Goal: Transaction & Acquisition: Book appointment/travel/reservation

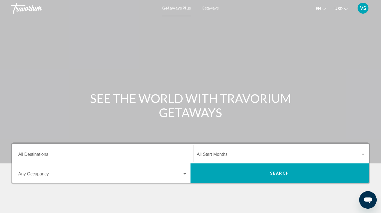
click at [54, 154] on input "Destination All Destinations" at bounding box center [102, 155] width 169 height 5
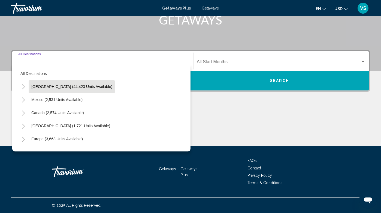
click at [56, 91] on button "[GEOGRAPHIC_DATA] (44,423 units available)" at bounding box center [72, 86] width 86 height 13
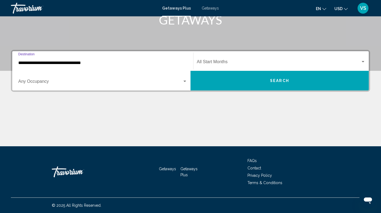
click at [174, 62] on input "**********" at bounding box center [102, 62] width 169 height 5
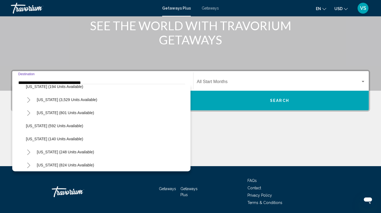
scroll to position [319, 0]
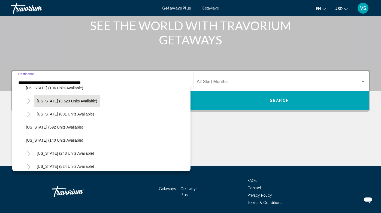
click at [66, 102] on span "[US_STATE] (3,529 units available)" at bounding box center [67, 101] width 60 height 4
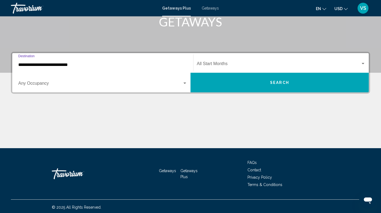
scroll to position [93, 0]
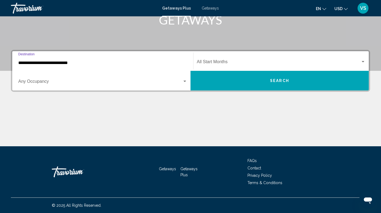
click at [90, 67] on div "**********" at bounding box center [102, 61] width 169 height 17
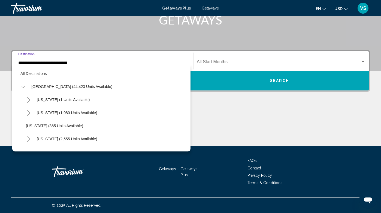
scroll to position [294, 0]
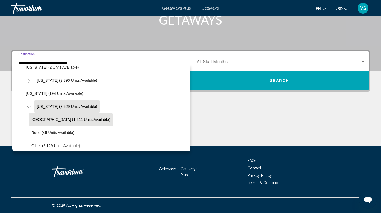
click at [65, 117] on span "[GEOGRAPHIC_DATA] (1,411 units available)" at bounding box center [70, 119] width 79 height 4
type input "**********"
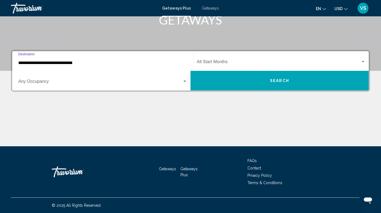
click at [96, 84] on span "Search widget" at bounding box center [100, 82] width 164 height 5
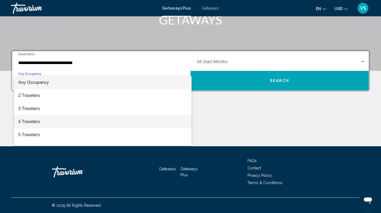
click at [60, 119] on span "4 Travelers" at bounding box center [102, 121] width 169 height 13
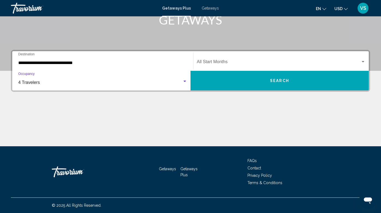
click at [235, 64] on span "Search widget" at bounding box center [279, 62] width 164 height 5
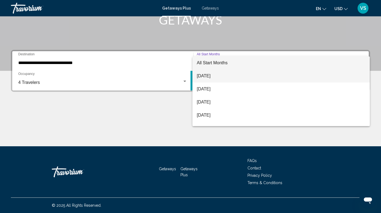
click at [220, 78] on span "[DATE]" at bounding box center [281, 75] width 169 height 13
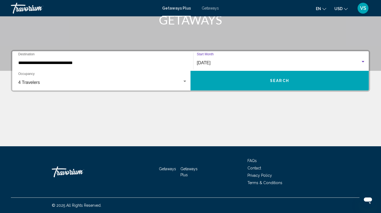
click at [249, 77] on button "Search" at bounding box center [279, 81] width 178 height 20
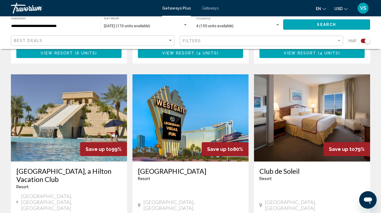
scroll to position [786, 0]
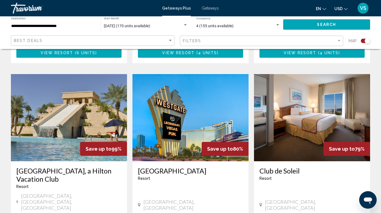
click at [186, 106] on img "Main content" at bounding box center [190, 117] width 116 height 87
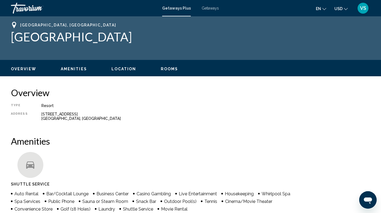
click at [166, 68] on span "Rooms" at bounding box center [169, 69] width 17 height 4
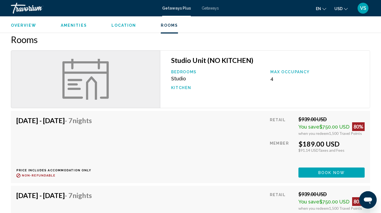
scroll to position [471, 0]
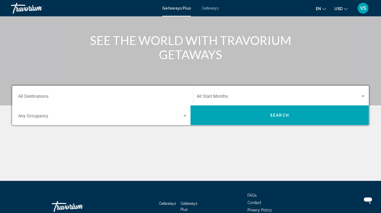
scroll to position [68, 0]
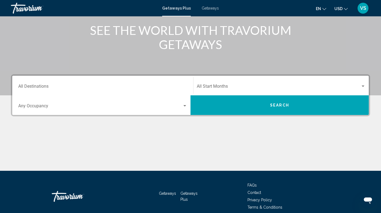
click at [112, 84] on div "Destination All Destinations" at bounding box center [102, 85] width 169 height 17
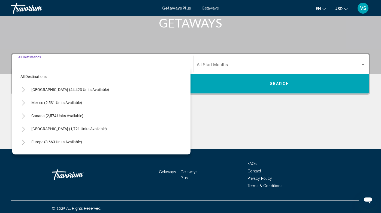
scroll to position [93, 0]
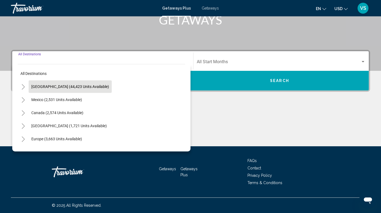
click at [81, 89] on span "[GEOGRAPHIC_DATA] (44,423 units available)" at bounding box center [70, 86] width 78 height 4
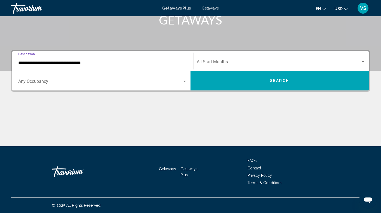
click at [88, 62] on input "**********" at bounding box center [102, 62] width 169 height 5
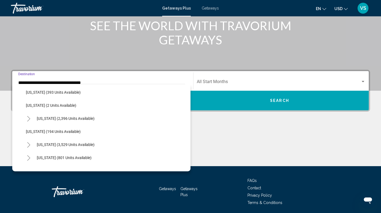
scroll to position [278, 0]
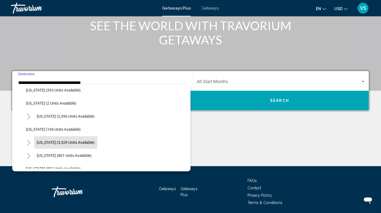
click at [66, 138] on button "[US_STATE] (3,529 units available)" at bounding box center [65, 142] width 63 height 13
type input "**********"
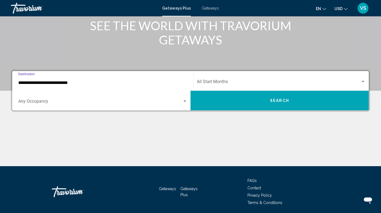
scroll to position [93, 0]
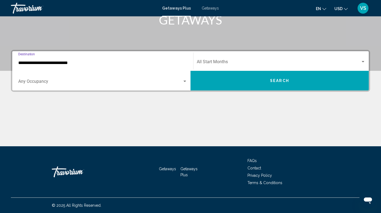
click at [229, 63] on span "Search widget" at bounding box center [279, 62] width 164 height 5
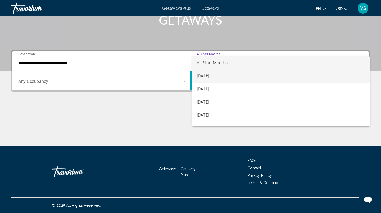
click at [215, 76] on span "[DATE]" at bounding box center [281, 75] width 169 height 13
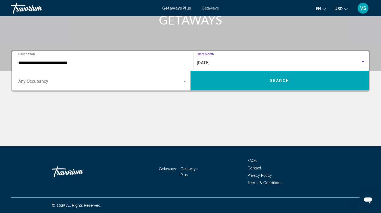
click at [237, 79] on button "Search" at bounding box center [279, 81] width 178 height 20
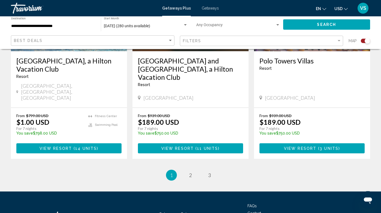
scroll to position [897, 0]
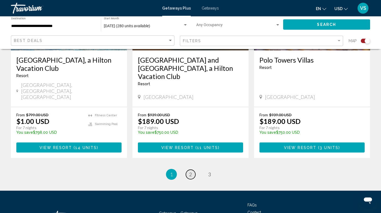
click at [189, 171] on span "2" at bounding box center [190, 174] width 3 height 6
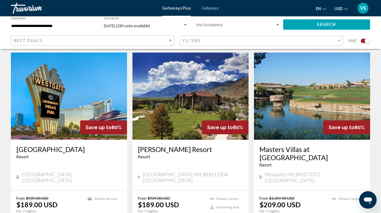
scroll to position [380, 0]
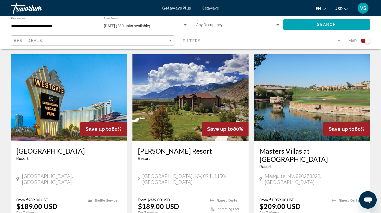
click at [195, 102] on img "Main content" at bounding box center [190, 97] width 116 height 87
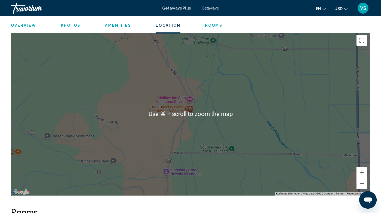
scroll to position [775, 0]
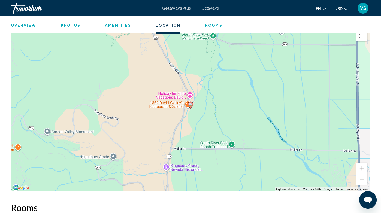
click at [361, 174] on button "Zoom out" at bounding box center [361, 179] width 11 height 11
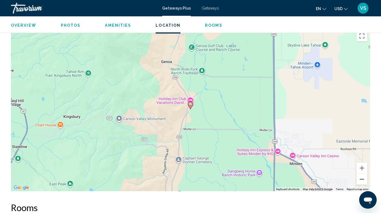
click at [361, 174] on button "Zoom out" at bounding box center [361, 179] width 11 height 11
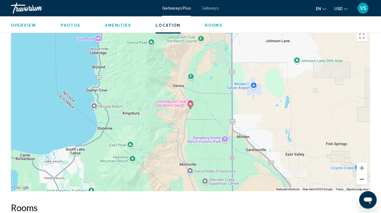
click at [361, 174] on button "Zoom out" at bounding box center [361, 179] width 11 height 11
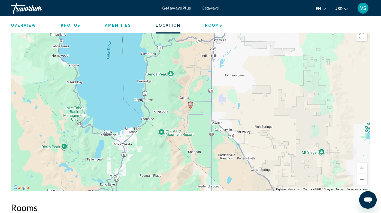
click at [361, 174] on button "Zoom out" at bounding box center [361, 179] width 11 height 11
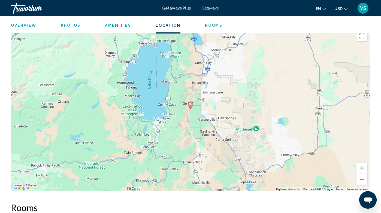
click at [361, 174] on button "Zoom out" at bounding box center [361, 179] width 11 height 11
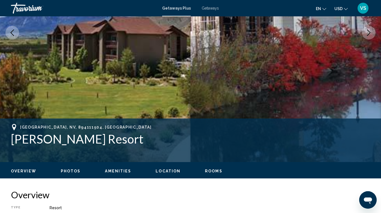
scroll to position [0, 0]
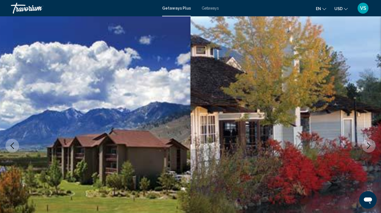
click at [10, 147] on icon "Previous image" at bounding box center [12, 145] width 7 height 7
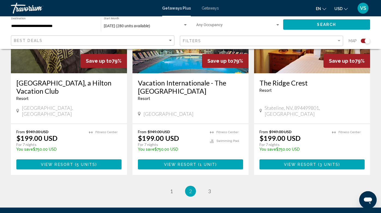
scroll to position [853, 0]
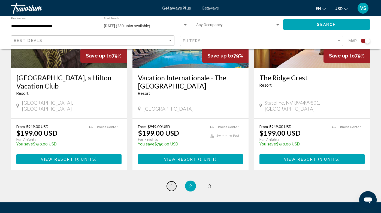
click at [170, 183] on span "1" at bounding box center [171, 186] width 3 height 6
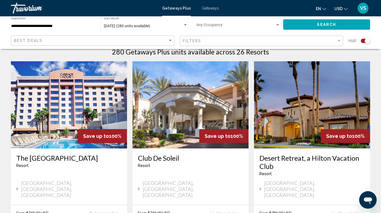
scroll to position [181, 0]
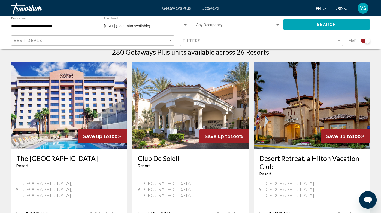
click at [284, 106] on img "Main content" at bounding box center [312, 105] width 116 height 87
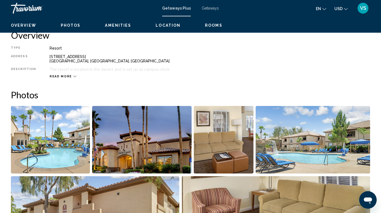
scroll to position [235, 0]
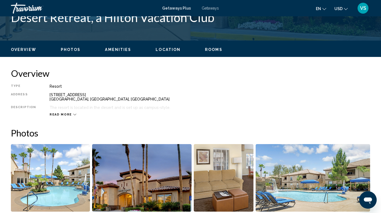
click at [208, 50] on span "Rooms" at bounding box center [213, 49] width 17 height 4
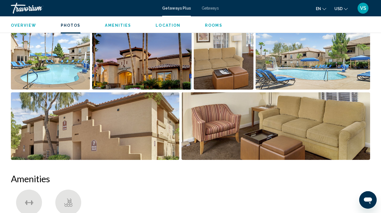
scroll to position [359, 0]
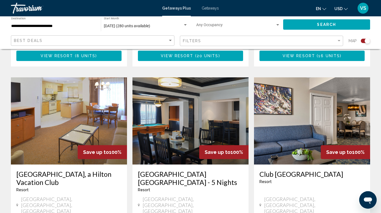
scroll to position [579, 0]
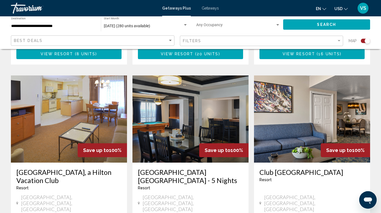
click at [88, 97] on img "Main content" at bounding box center [69, 118] width 116 height 87
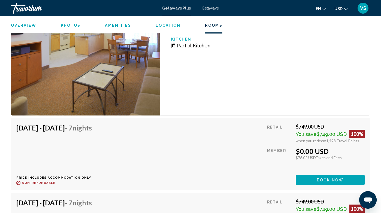
scroll to position [1028, 0]
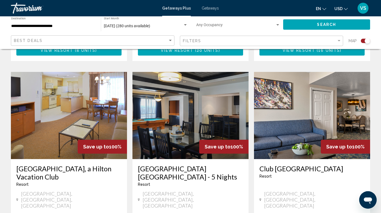
scroll to position [583, 0]
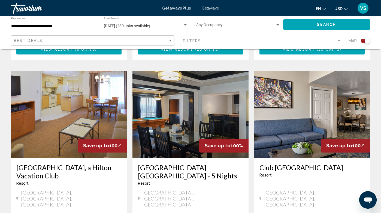
click at [184, 96] on img "Main content" at bounding box center [190, 114] width 116 height 87
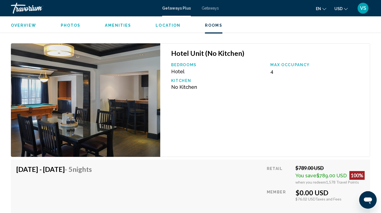
scroll to position [1132, 0]
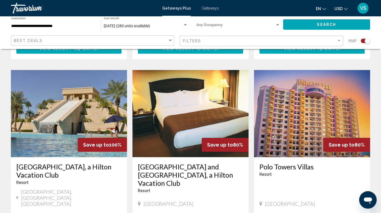
scroll to position [789, 0]
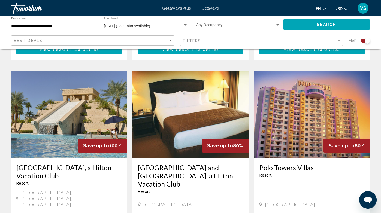
click at [68, 85] on img "Main content" at bounding box center [69, 114] width 116 height 87
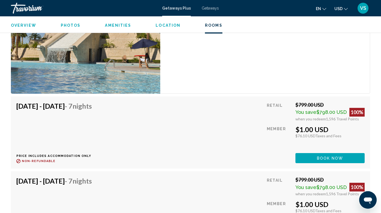
scroll to position [970, 0]
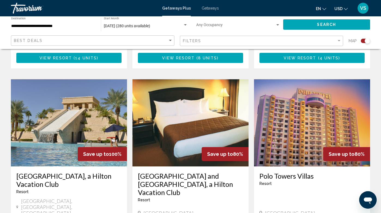
scroll to position [781, 0]
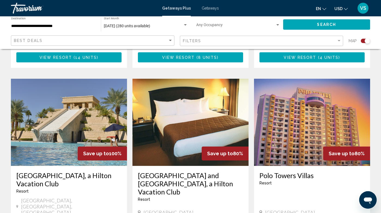
click at [196, 96] on img "Main content" at bounding box center [190, 122] width 116 height 87
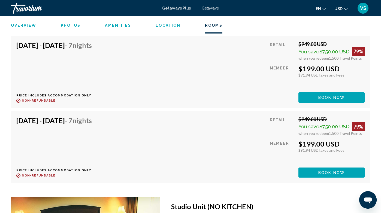
scroll to position [1074, 0]
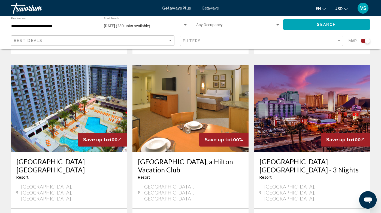
scroll to position [384, 0]
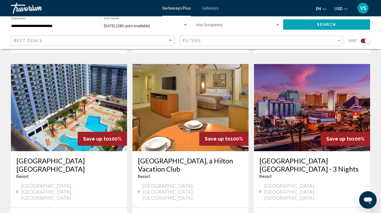
click at [318, 98] on img "Main content" at bounding box center [312, 107] width 116 height 87
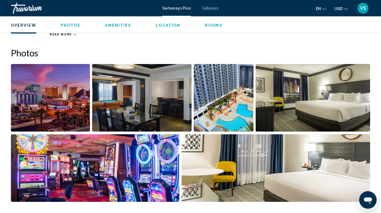
scroll to position [332, 0]
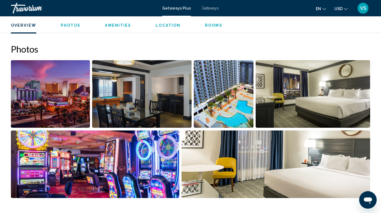
click at [156, 96] on img "Open full-screen image slider" at bounding box center [141, 94] width 99 height 68
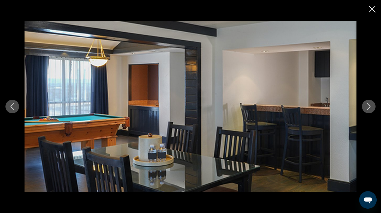
click at [368, 104] on icon "Next image" at bounding box center [368, 106] width 7 height 7
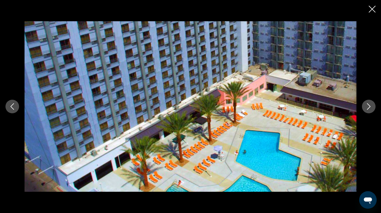
click at [368, 104] on icon "Next image" at bounding box center [368, 106] width 7 height 7
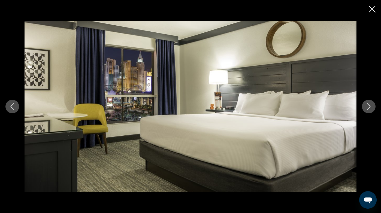
click at [368, 104] on icon "Next image" at bounding box center [368, 106] width 7 height 7
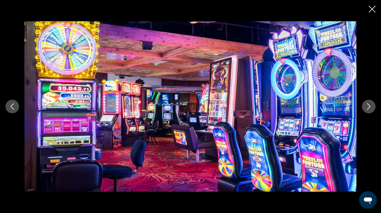
click at [368, 104] on icon "Next image" at bounding box center [368, 106] width 7 height 7
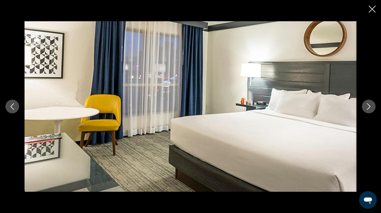
click at [368, 104] on icon "Next image" at bounding box center [368, 106] width 7 height 7
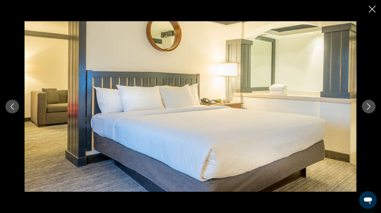
click at [371, 10] on icon "Close slideshow" at bounding box center [372, 9] width 7 height 7
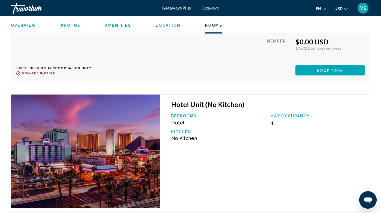
scroll to position [1177, 0]
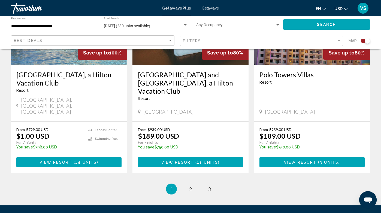
scroll to position [886, 0]
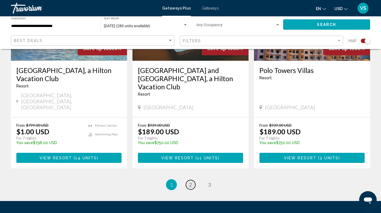
click at [190, 182] on span "2" at bounding box center [190, 185] width 3 height 6
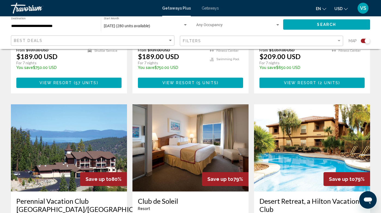
scroll to position [501, 0]
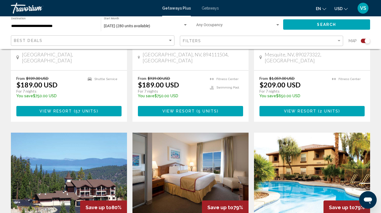
click at [72, 27] on input "**********" at bounding box center [53, 26] width 84 height 4
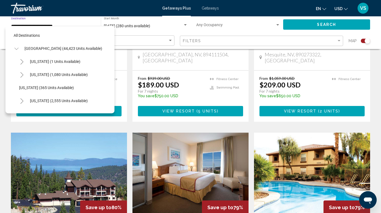
scroll to position [294, 0]
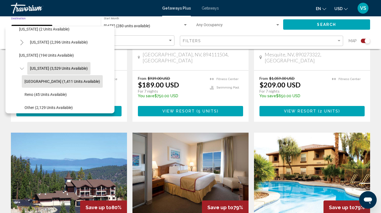
click at [58, 79] on button "[GEOGRAPHIC_DATA] (1,411 units available)" at bounding box center [62, 81] width 81 height 13
type input "**********"
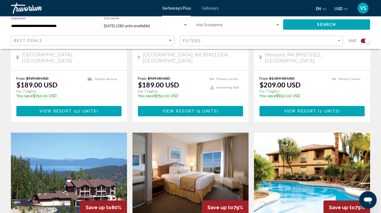
click at [326, 24] on span "Search" at bounding box center [326, 25] width 19 height 4
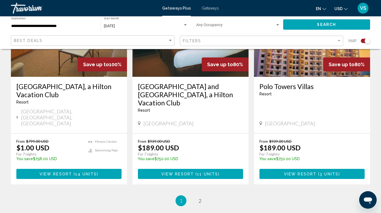
scroll to position [901, 0]
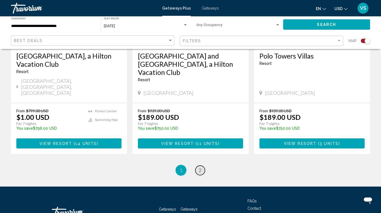
click at [199, 167] on span "2" at bounding box center [200, 170] width 3 height 6
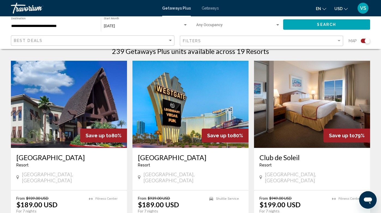
scroll to position [181, 0]
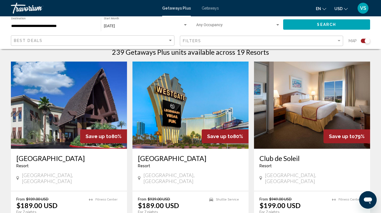
click at [87, 111] on img "Main content" at bounding box center [69, 105] width 116 height 87
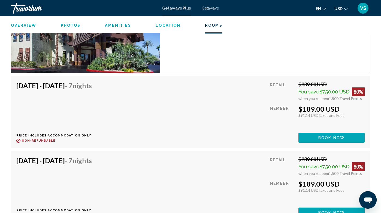
scroll to position [1062, 0]
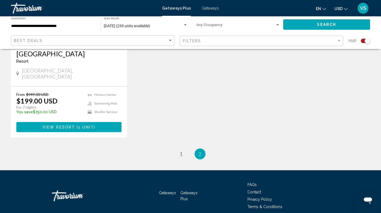
scroll to position [691, 0]
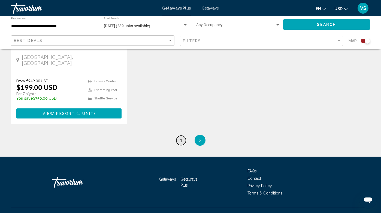
click at [181, 137] on span "1" at bounding box center [181, 140] width 3 height 6
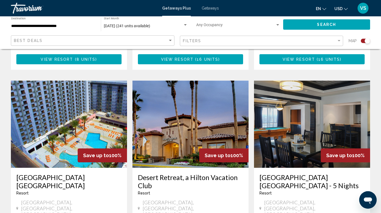
scroll to position [372, 0]
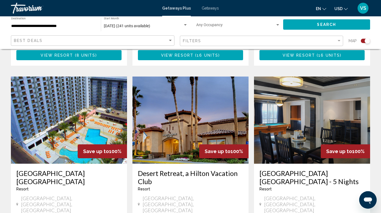
click at [84, 111] on img "Main content" at bounding box center [69, 120] width 116 height 87
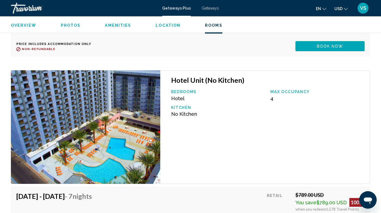
scroll to position [1240, 0]
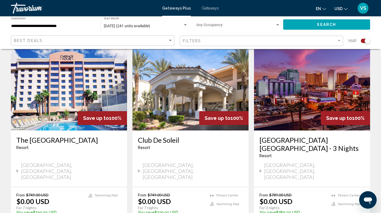
scroll to position [199, 0]
click at [297, 82] on img "Main content" at bounding box center [312, 86] width 116 height 87
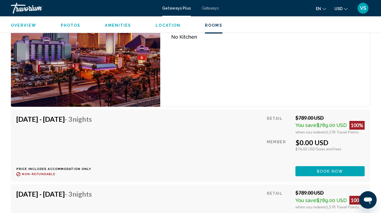
scroll to position [1008, 0]
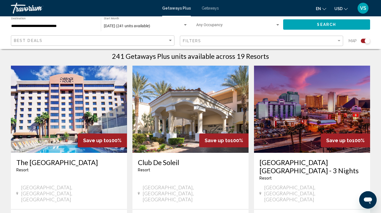
scroll to position [178, 0]
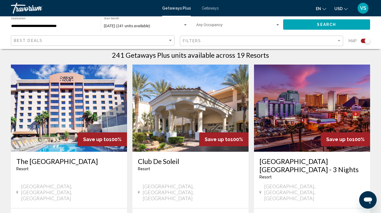
click at [181, 116] on img "Main content" at bounding box center [190, 108] width 116 height 87
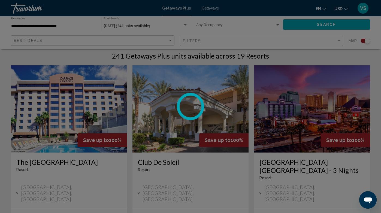
scroll to position [172, 0]
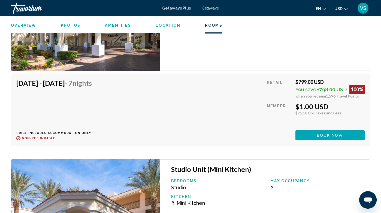
scroll to position [1180, 0]
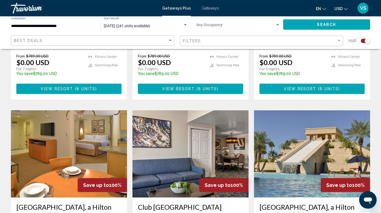
scroll to position [548, 0]
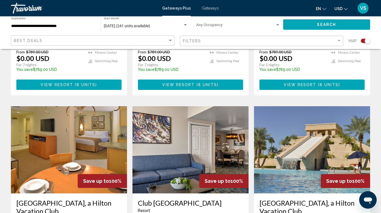
click at [87, 127] on img "Main content" at bounding box center [69, 149] width 116 height 87
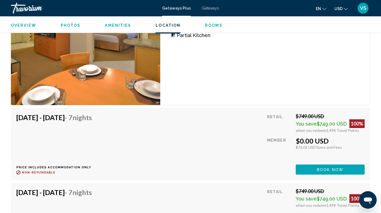
scroll to position [944, 0]
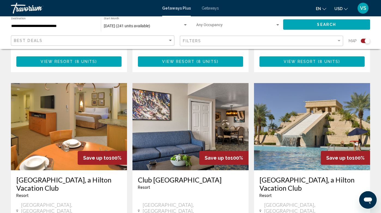
scroll to position [558, 0]
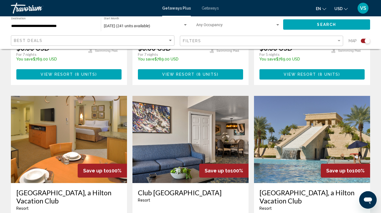
click at [300, 111] on img "Main content" at bounding box center [312, 139] width 116 height 87
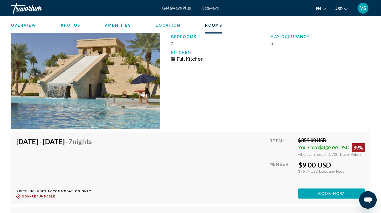
scroll to position [1310, 0]
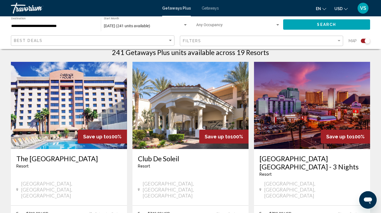
scroll to position [181, 0]
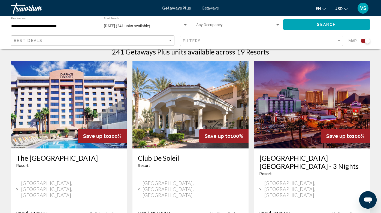
click at [301, 102] on img "Main content" at bounding box center [312, 104] width 116 height 87
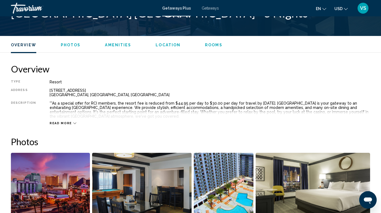
scroll to position [169, 0]
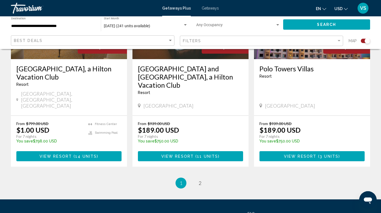
scroll to position [888, 0]
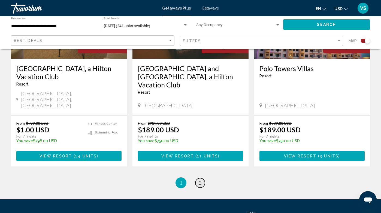
click at [198, 178] on link "page 2" at bounding box center [200, 183] width 10 height 10
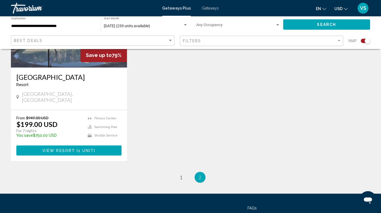
scroll to position [691, 0]
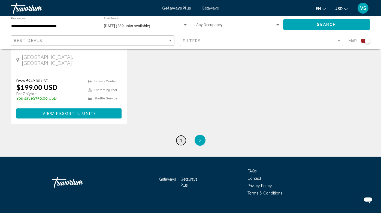
click at [180, 137] on span "1" at bounding box center [181, 140] width 3 height 6
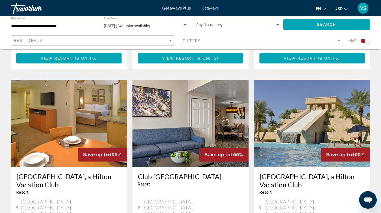
scroll to position [575, 0]
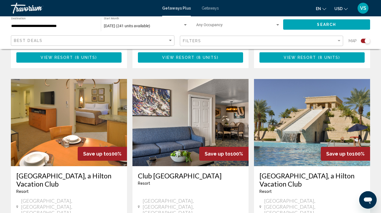
click at [184, 126] on img "Main content" at bounding box center [190, 122] width 116 height 87
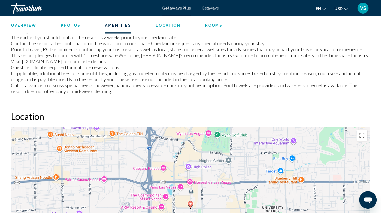
scroll to position [802, 0]
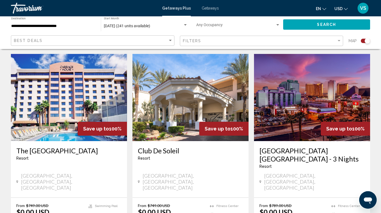
scroll to position [188, 0]
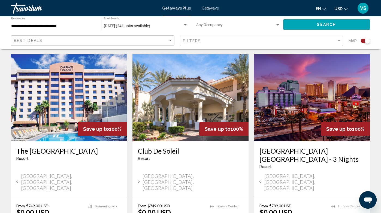
click at [287, 106] on img "Main content" at bounding box center [312, 97] width 116 height 87
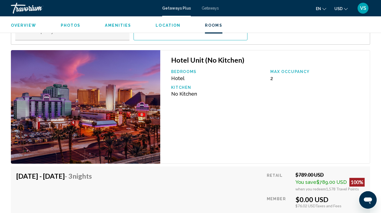
scroll to position [945, 0]
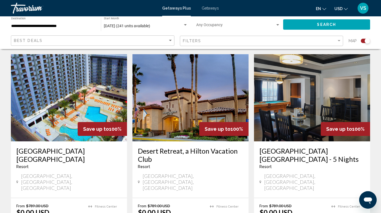
scroll to position [395, 0]
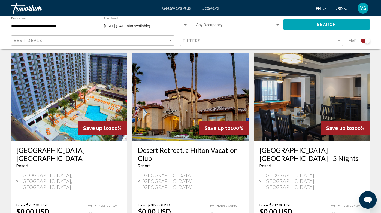
click at [72, 98] on img "Main content" at bounding box center [69, 96] width 116 height 87
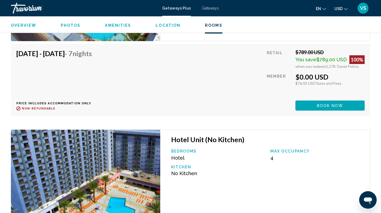
scroll to position [1043, 0]
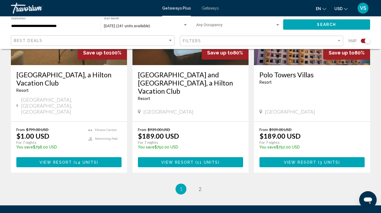
scroll to position [880, 0]
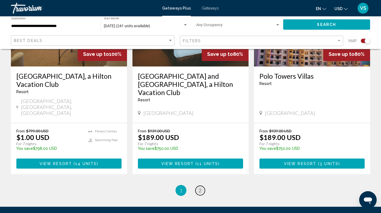
click at [201, 187] on span "2" at bounding box center [200, 190] width 3 height 6
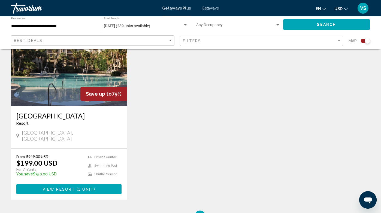
scroll to position [615, 0]
click at [49, 72] on img "Main content" at bounding box center [69, 62] width 116 height 87
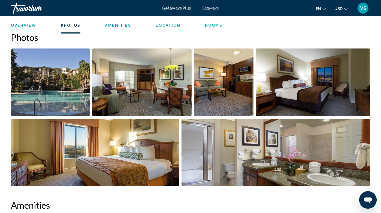
scroll to position [344, 0]
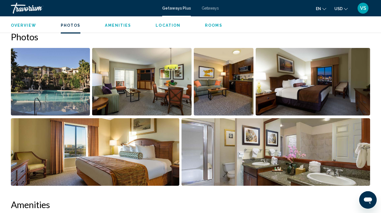
click at [139, 80] on img "Open full-screen image slider" at bounding box center [141, 82] width 99 height 68
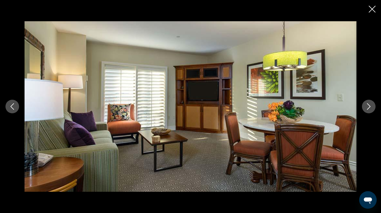
click at [363, 109] on button "Next image" at bounding box center [369, 107] width 14 height 14
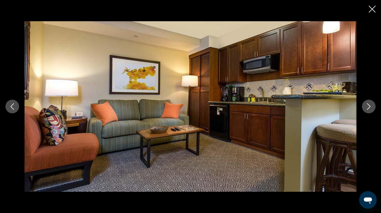
click at [367, 108] on icon "Next image" at bounding box center [368, 106] width 7 height 7
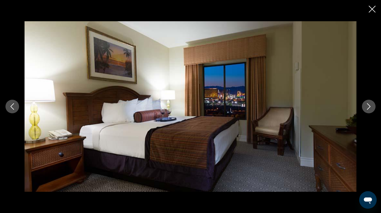
click at [367, 108] on icon "Next image" at bounding box center [368, 106] width 7 height 7
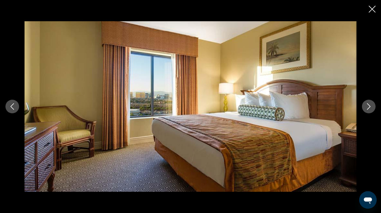
click at [367, 108] on icon "Next image" at bounding box center [368, 106] width 7 height 7
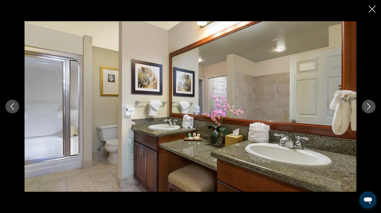
click at [367, 108] on icon "Next image" at bounding box center [368, 106] width 7 height 7
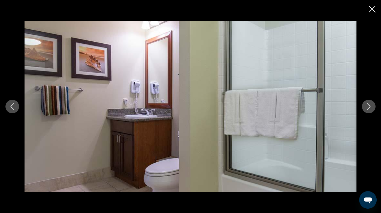
click at [367, 108] on icon "Next image" at bounding box center [368, 106] width 7 height 7
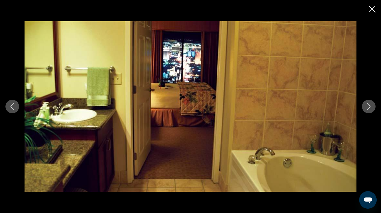
click at [367, 108] on icon "Next image" at bounding box center [368, 106] width 7 height 7
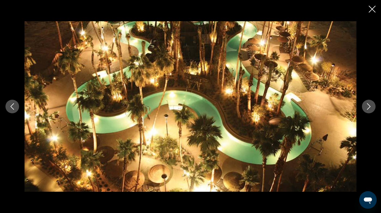
click at [367, 108] on icon "Next image" at bounding box center [368, 106] width 7 height 7
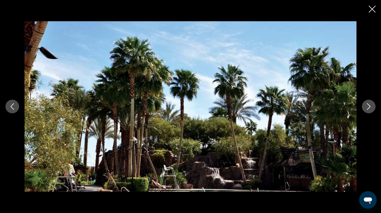
click at [367, 108] on icon "Next image" at bounding box center [368, 106] width 7 height 7
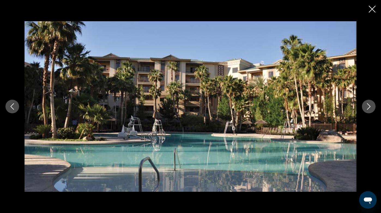
click at [367, 108] on icon "Next image" at bounding box center [368, 106] width 7 height 7
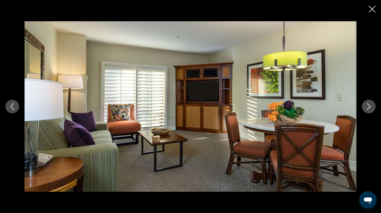
click at [367, 108] on icon "Next image" at bounding box center [368, 106] width 7 height 7
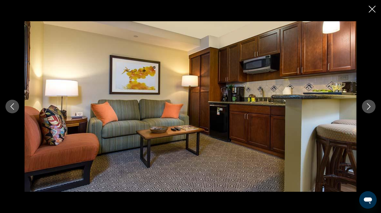
click at [367, 108] on icon "Next image" at bounding box center [368, 106] width 7 height 7
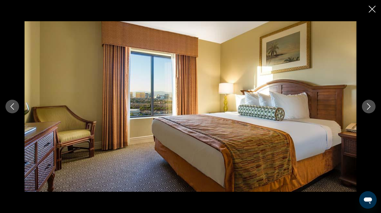
click at [367, 108] on icon "Next image" at bounding box center [368, 106] width 7 height 7
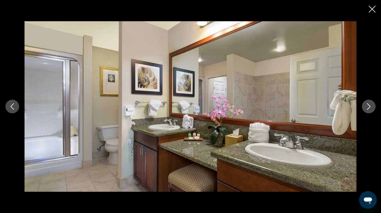
click at [367, 108] on icon "Next image" at bounding box center [368, 106] width 7 height 7
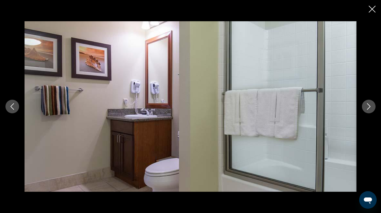
click at [367, 8] on div "Main content" at bounding box center [190, 106] width 381 height 213
click at [370, 8] on icon "Close slideshow" at bounding box center [372, 9] width 7 height 7
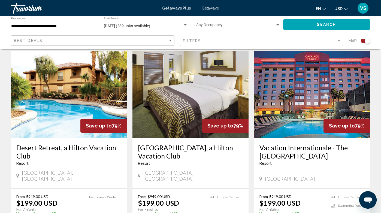
scroll to position [382, 0]
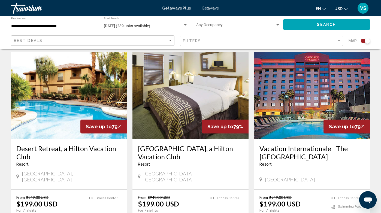
click at [61, 101] on img "Main content" at bounding box center [69, 95] width 116 height 87
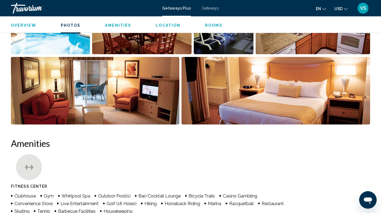
scroll to position [297, 0]
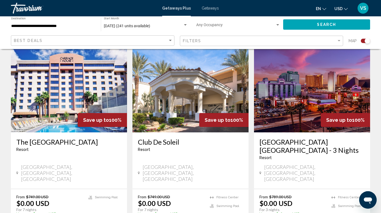
scroll to position [197, 0]
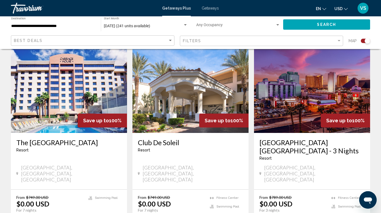
click at [193, 99] on img "Main content" at bounding box center [190, 89] width 116 height 87
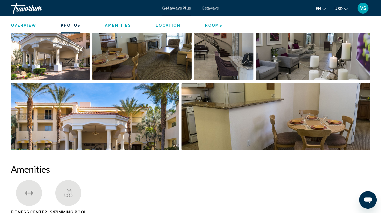
scroll to position [371, 0]
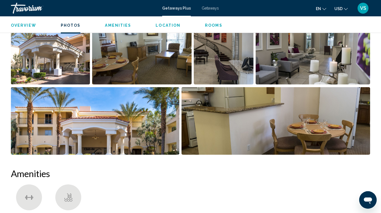
click at [232, 113] on img "Open full-screen image slider" at bounding box center [275, 121] width 189 height 68
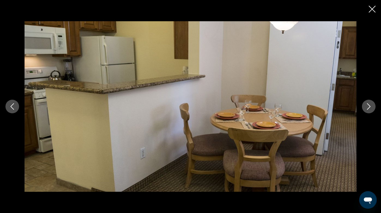
scroll to position [360, 0]
click at [232, 113] on img "Main content" at bounding box center [191, 106] width 332 height 171
click at [368, 106] on icon "Next image" at bounding box center [368, 106] width 7 height 7
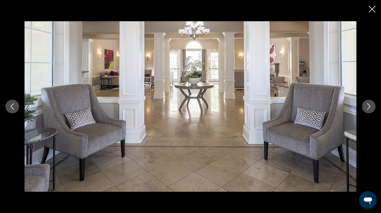
click at [368, 106] on icon "Next image" at bounding box center [368, 106] width 7 height 7
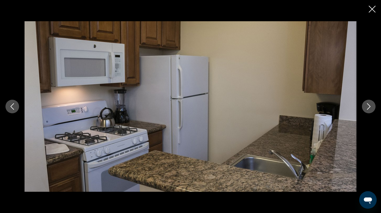
click at [368, 106] on icon "Next image" at bounding box center [368, 106] width 7 height 7
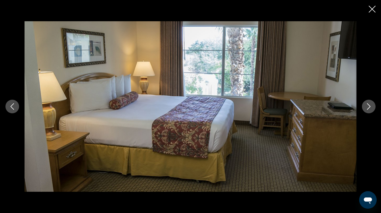
click at [368, 106] on icon "Next image" at bounding box center [368, 106] width 7 height 7
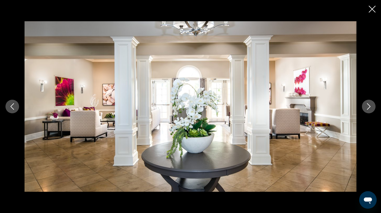
click at [368, 106] on icon "Next image" at bounding box center [368, 106] width 7 height 7
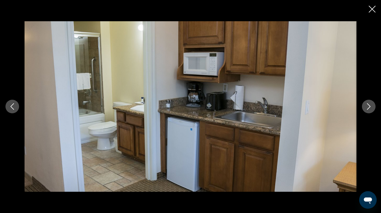
click at [373, 9] on icon "Close slideshow" at bounding box center [372, 9] width 7 height 7
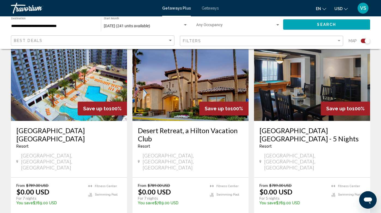
scroll to position [414, 0]
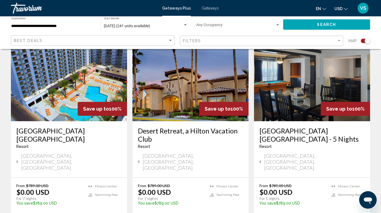
click at [299, 65] on img "Main content" at bounding box center [312, 77] width 116 height 87
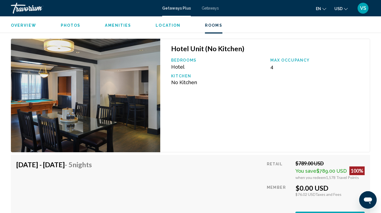
scroll to position [1144, 0]
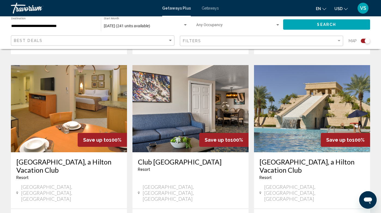
scroll to position [591, 0]
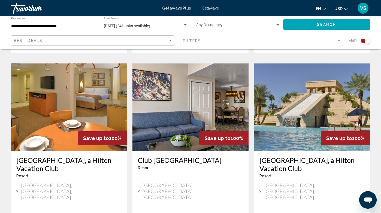
click at [298, 90] on img "Main content" at bounding box center [312, 106] width 116 height 87
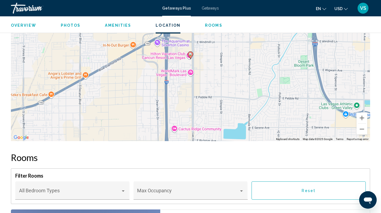
scroll to position [825, 0]
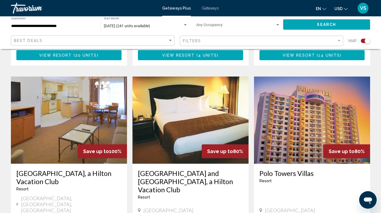
scroll to position [785, 0]
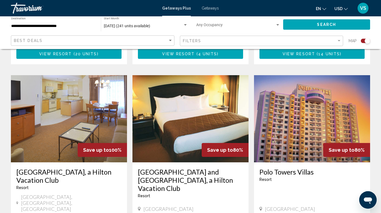
click at [192, 81] on img "Main content" at bounding box center [190, 118] width 116 height 87
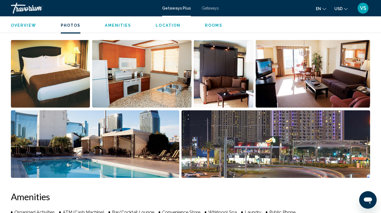
scroll to position [353, 0]
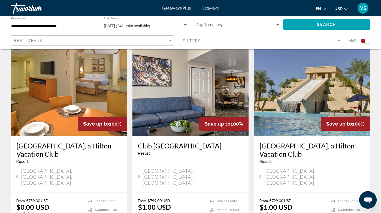
scroll to position [598, 0]
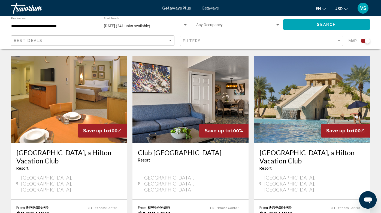
click at [63, 92] on img "Main content" at bounding box center [69, 99] width 116 height 87
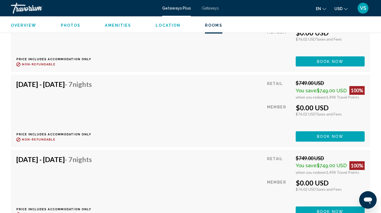
scroll to position [1222, 0]
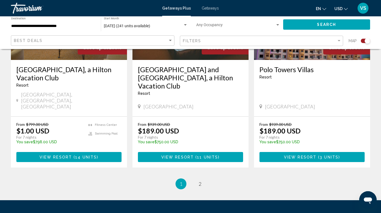
scroll to position [888, 0]
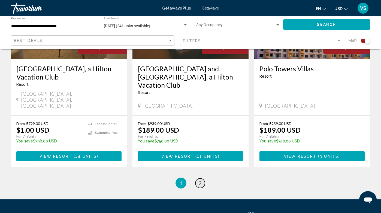
click at [198, 178] on link "page 2" at bounding box center [200, 183] width 10 height 10
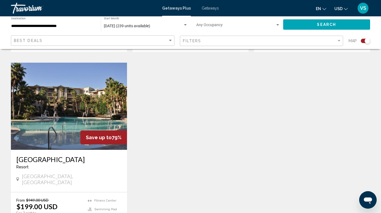
scroll to position [574, 0]
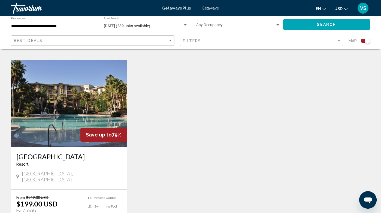
click at [74, 109] on img "Main content" at bounding box center [69, 103] width 116 height 87
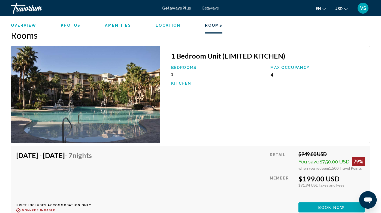
scroll to position [948, 0]
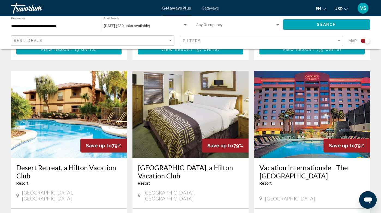
scroll to position [366, 0]
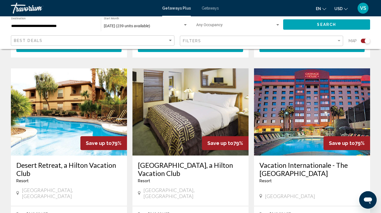
click at [201, 109] on img "Main content" at bounding box center [190, 111] width 116 height 87
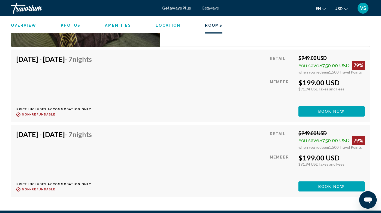
scroll to position [1048, 0]
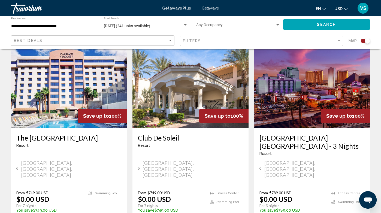
scroll to position [202, 0]
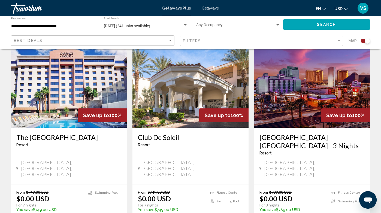
click at [286, 102] on img "Main content" at bounding box center [312, 84] width 116 height 87
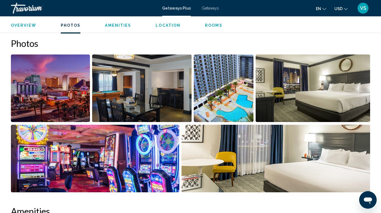
scroll to position [341, 0]
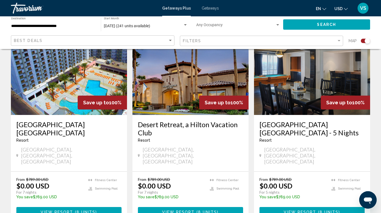
scroll to position [421, 0]
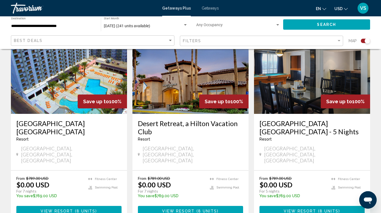
click at [305, 77] on img "Main content" at bounding box center [312, 70] width 116 height 87
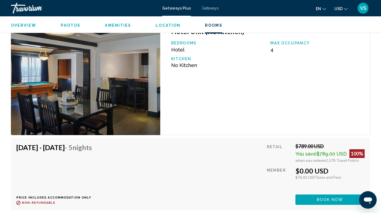
scroll to position [1127, 0]
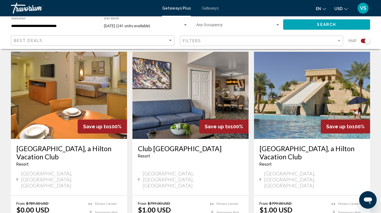
click at [167, 99] on img "Main content" at bounding box center [190, 95] width 116 height 87
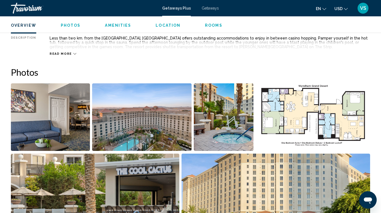
scroll to position [305, 0]
click at [207, 115] on img "Open full-screen image slider" at bounding box center [224, 117] width 60 height 68
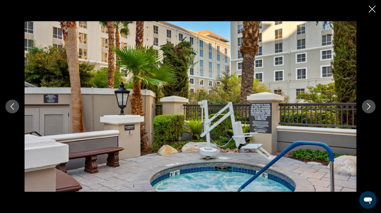
click at [367, 108] on icon "Next image" at bounding box center [368, 106] width 7 height 7
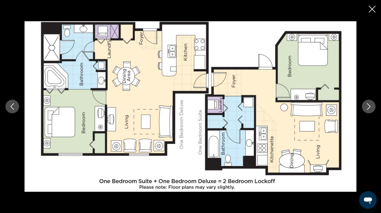
click at [367, 108] on icon "Next image" at bounding box center [368, 106] width 7 height 7
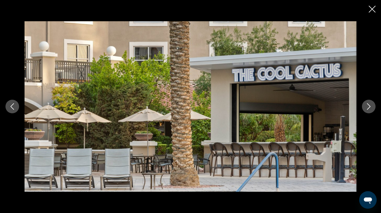
click at [367, 108] on icon "Next image" at bounding box center [368, 106] width 7 height 7
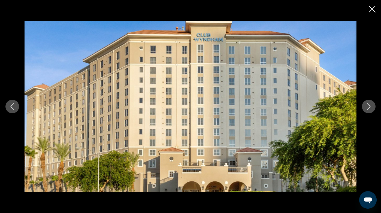
click at [367, 108] on icon "Next image" at bounding box center [368, 106] width 7 height 7
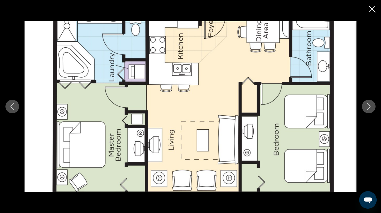
click at [367, 108] on icon "Next image" at bounding box center [368, 106] width 7 height 7
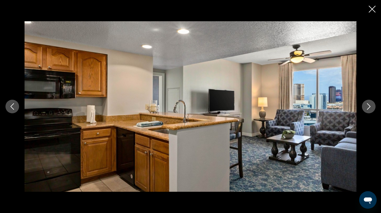
click at [367, 108] on icon "Next image" at bounding box center [368, 106] width 7 height 7
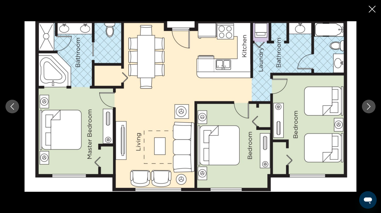
click at [367, 108] on icon "Next image" at bounding box center [368, 106] width 7 height 7
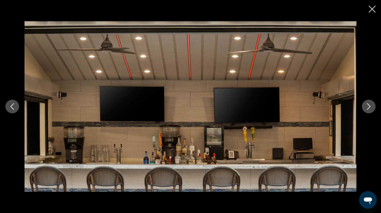
click at [367, 108] on icon "Next image" at bounding box center [368, 106] width 7 height 7
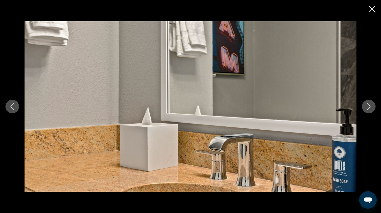
click at [367, 108] on icon "Next image" at bounding box center [368, 106] width 7 height 7
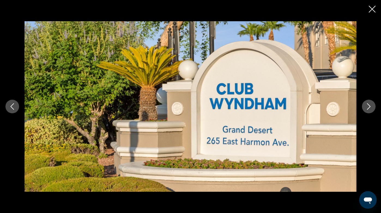
click at [367, 108] on icon "Next image" at bounding box center [368, 106] width 7 height 7
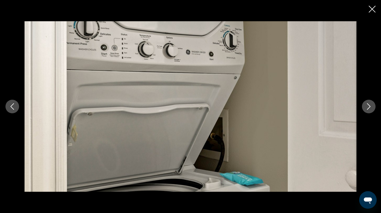
click at [367, 108] on icon "Next image" at bounding box center [368, 106] width 7 height 7
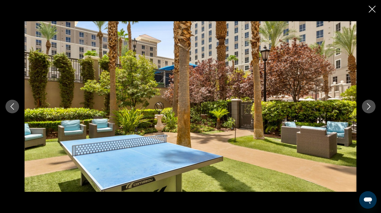
click at [367, 108] on icon "Next image" at bounding box center [368, 106] width 7 height 7
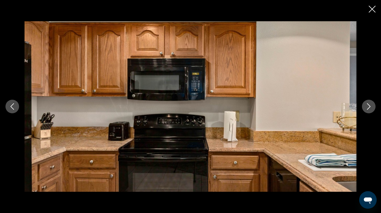
click at [367, 108] on icon "Next image" at bounding box center [368, 106] width 7 height 7
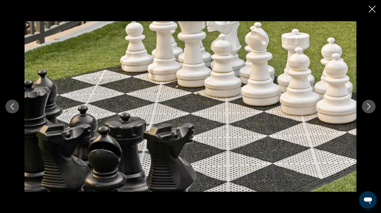
click at [367, 108] on icon "Next image" at bounding box center [368, 106] width 7 height 7
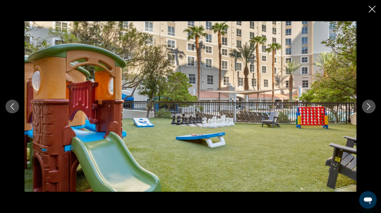
click at [366, 105] on icon "Next image" at bounding box center [368, 106] width 7 height 7
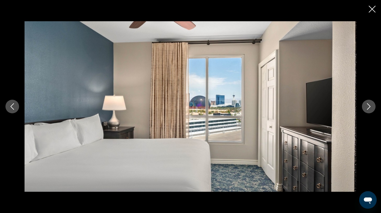
click at [366, 105] on icon "Next image" at bounding box center [368, 106] width 7 height 7
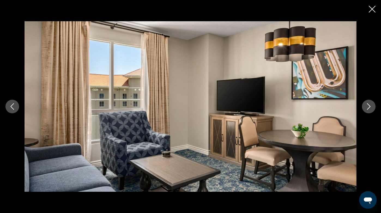
click at [366, 105] on icon "Next image" at bounding box center [368, 106] width 7 height 7
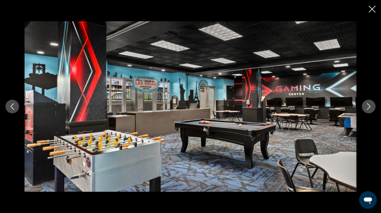
click at [366, 105] on icon "Next image" at bounding box center [368, 106] width 7 height 7
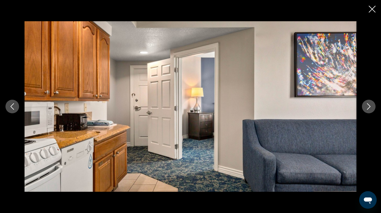
click at [366, 105] on icon "Next image" at bounding box center [368, 106] width 7 height 7
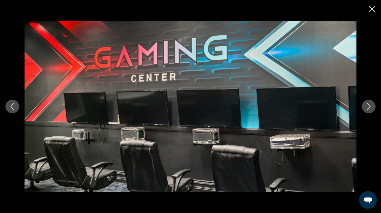
click at [366, 105] on icon "Next image" at bounding box center [368, 106] width 7 height 7
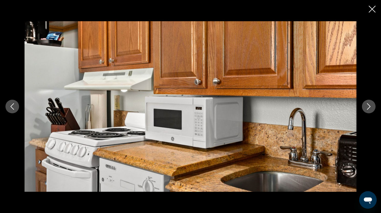
click at [366, 105] on icon "Next image" at bounding box center [368, 106] width 7 height 7
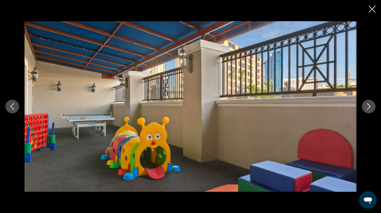
click at [366, 105] on icon "Next image" at bounding box center [368, 106] width 7 height 7
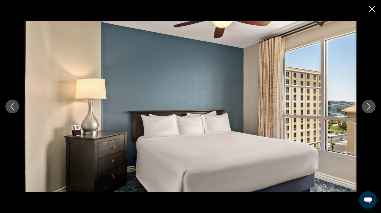
click at [366, 105] on icon "Next image" at bounding box center [368, 106] width 7 height 7
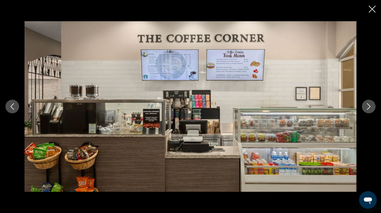
click at [366, 105] on icon "Next image" at bounding box center [368, 106] width 7 height 7
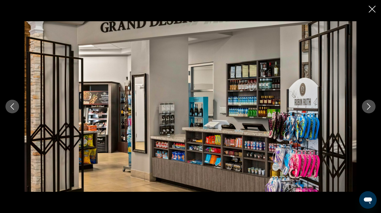
click at [366, 105] on icon "Next image" at bounding box center [368, 106] width 7 height 7
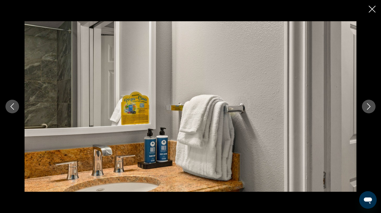
click at [366, 105] on icon "Next image" at bounding box center [368, 106] width 7 height 7
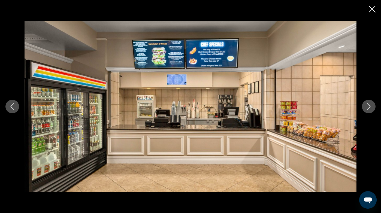
click at [366, 105] on icon "Next image" at bounding box center [368, 106] width 7 height 7
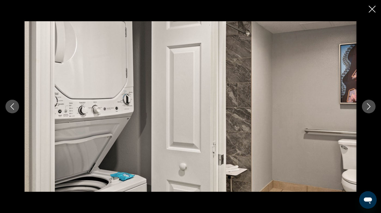
click at [366, 105] on icon "Next image" at bounding box center [368, 106] width 7 height 7
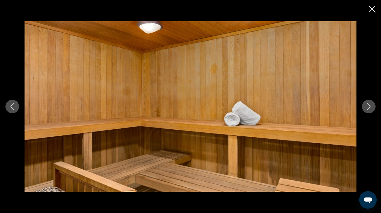
click at [366, 105] on icon "Next image" at bounding box center [368, 106] width 7 height 7
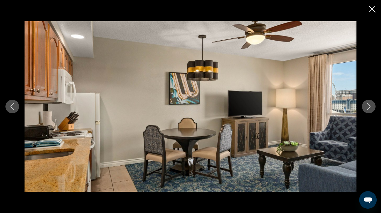
click at [13, 111] on button "Previous image" at bounding box center [12, 107] width 14 height 14
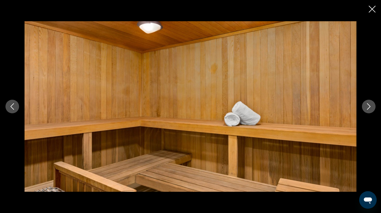
click at [366, 107] on icon "Next image" at bounding box center [368, 106] width 7 height 7
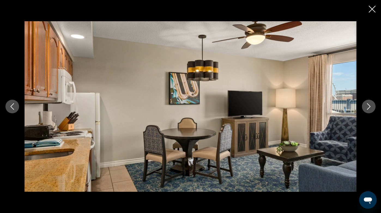
click at [366, 107] on icon "Next image" at bounding box center [368, 106] width 7 height 7
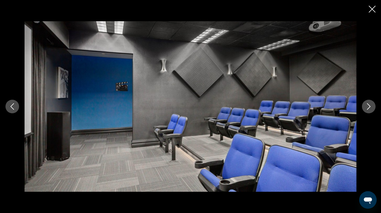
click at [366, 107] on icon "Next image" at bounding box center [368, 106] width 7 height 7
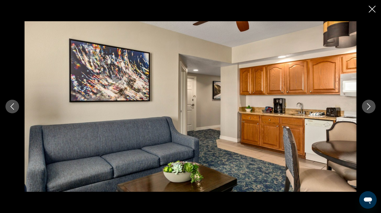
click at [366, 107] on icon "Next image" at bounding box center [368, 106] width 7 height 7
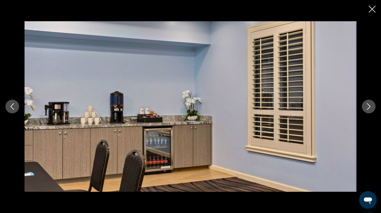
click at [366, 107] on icon "Next image" at bounding box center [368, 106] width 7 height 7
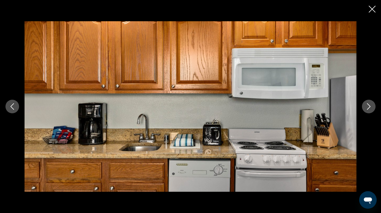
click at [366, 107] on icon "Next image" at bounding box center [368, 106] width 7 height 7
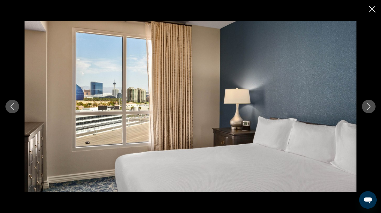
click at [366, 107] on icon "Next image" at bounding box center [368, 106] width 7 height 7
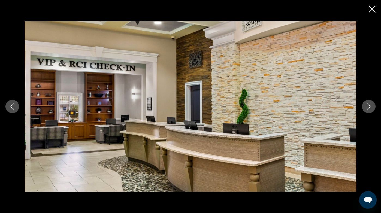
click at [366, 107] on icon "Next image" at bounding box center [368, 106] width 7 height 7
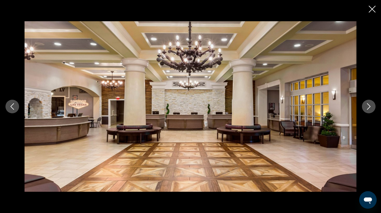
click at [366, 107] on icon "Next image" at bounding box center [368, 106] width 7 height 7
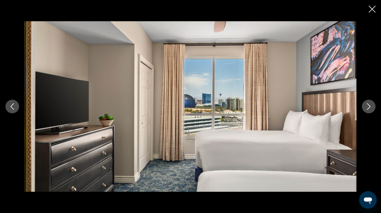
click at [366, 107] on icon "Next image" at bounding box center [368, 106] width 7 height 7
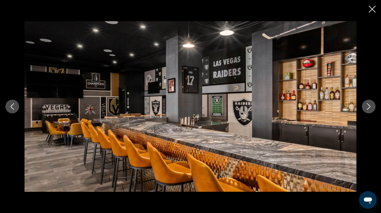
click at [372, 9] on icon "Close slideshow" at bounding box center [372, 9] width 7 height 7
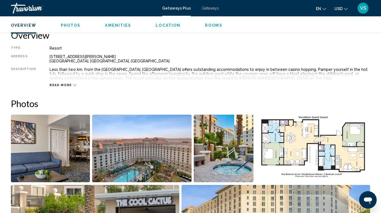
scroll to position [273, 0]
click at [68, 86] on span "Read more" at bounding box center [61, 86] width 22 height 4
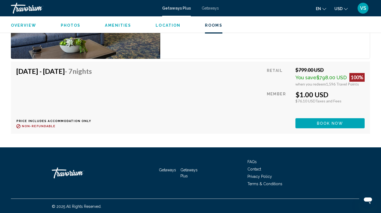
scroll to position [1176, 0]
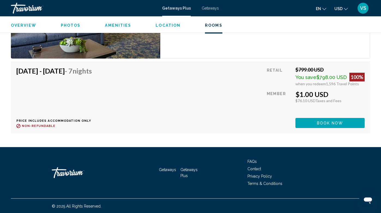
click at [317, 124] on span "Book now" at bounding box center [330, 123] width 26 height 4
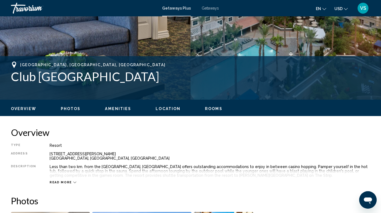
scroll to position [176, 0]
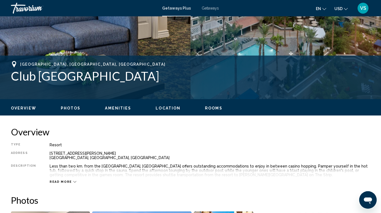
click at [84, 154] on div "[STREET_ADDRESS][PERSON_NAME]" at bounding box center [210, 155] width 320 height 9
drag, startPoint x: 83, startPoint y: 159, endPoint x: 47, endPoint y: 154, distance: 36.2
click at [47, 154] on div "Type Resort All-Inclusive No All-Inclusive Address [STREET_ADDRESS][PERSON_NAME…" at bounding box center [190, 163] width 359 height 41
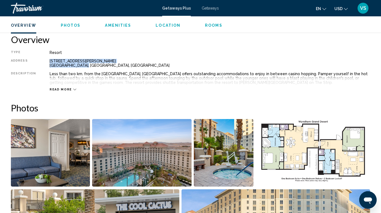
scroll to position [270, 0]
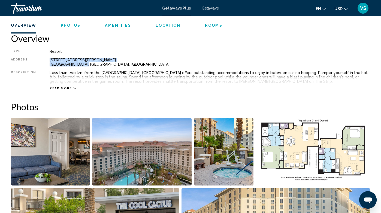
click at [73, 88] on icon "Main content" at bounding box center [74, 88] width 3 height 3
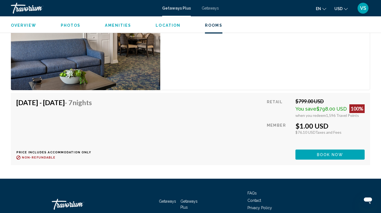
scroll to position [1147, 0]
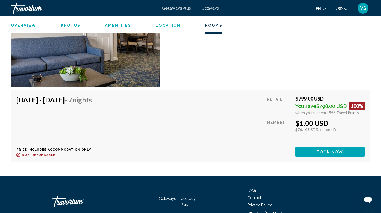
click at [322, 151] on span "Book now" at bounding box center [330, 152] width 26 height 4
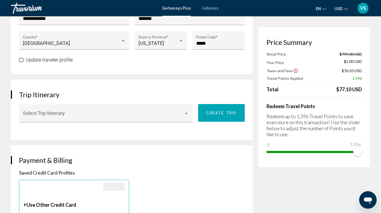
scroll to position [255, 0]
click at [181, 114] on div "Select Trip Itinerary" at bounding box center [106, 115] width 166 height 14
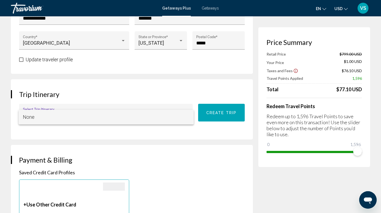
click at [181, 114] on span "None" at bounding box center [106, 117] width 167 height 15
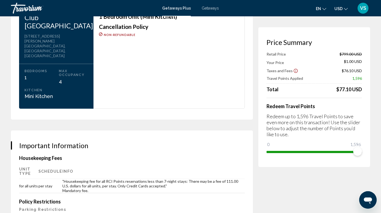
scroll to position [665, 0]
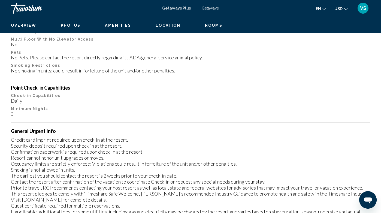
scroll to position [39, 0]
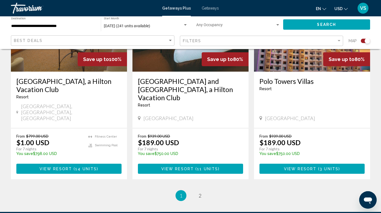
scroll to position [879, 0]
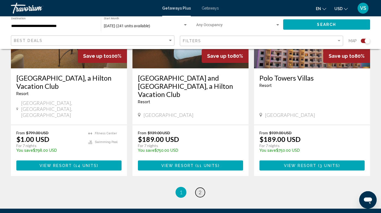
click at [199, 189] on span "2" at bounding box center [200, 192] width 3 height 6
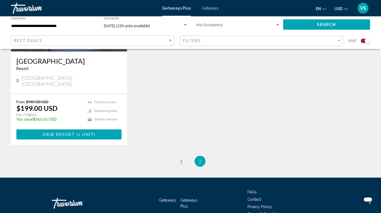
scroll to position [671, 0]
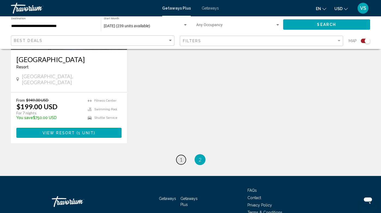
click at [181, 157] on span "1" at bounding box center [181, 160] width 3 height 6
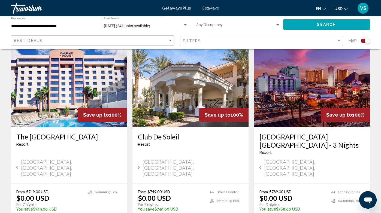
scroll to position [204, 0]
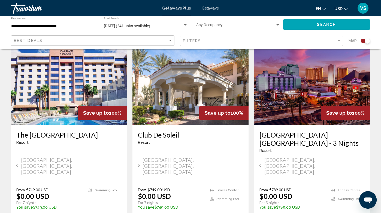
click at [70, 85] on img "Main content" at bounding box center [69, 81] width 116 height 87
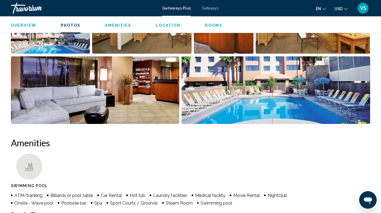
scroll to position [395, 0]
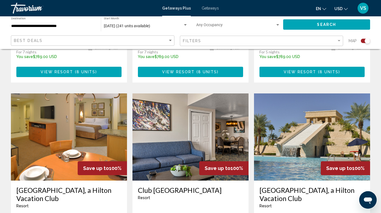
scroll to position [567, 0]
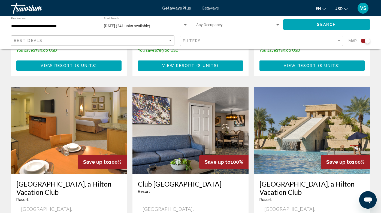
click at [171, 120] on img "Main content" at bounding box center [190, 130] width 116 height 87
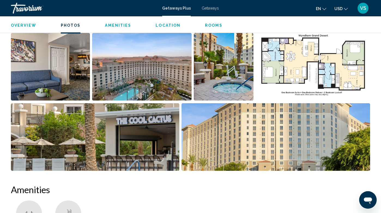
scroll to position [324, 0]
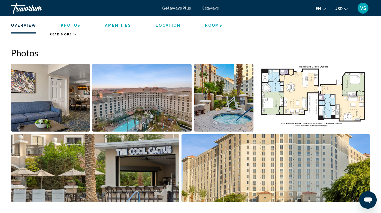
click at [218, 92] on img "Open full-screen image slider" at bounding box center [224, 98] width 60 height 68
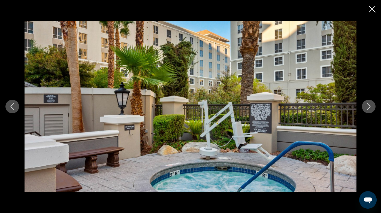
click at [369, 104] on icon "Next image" at bounding box center [368, 106] width 7 height 7
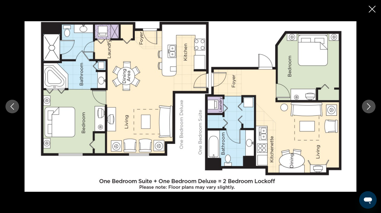
click at [369, 104] on icon "Next image" at bounding box center [368, 106] width 7 height 7
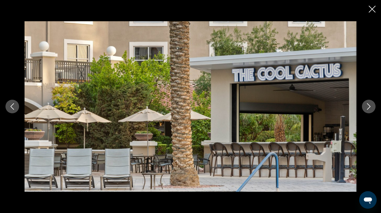
click at [369, 104] on icon "Next image" at bounding box center [368, 106] width 7 height 7
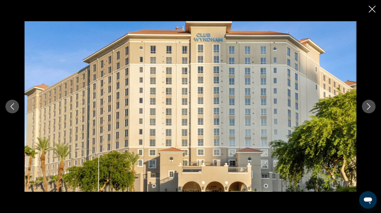
click at [369, 104] on icon "Next image" at bounding box center [368, 106] width 7 height 7
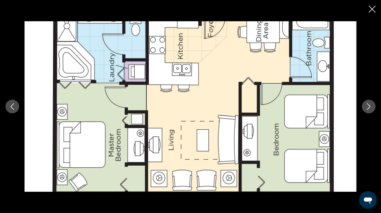
click at [369, 104] on icon "Next image" at bounding box center [368, 106] width 7 height 7
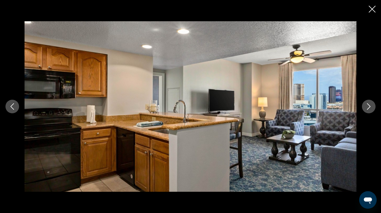
click at [369, 104] on icon "Next image" at bounding box center [368, 106] width 7 height 7
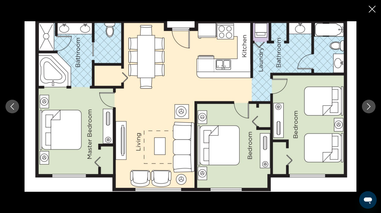
click at [369, 104] on icon "Next image" at bounding box center [368, 106] width 7 height 7
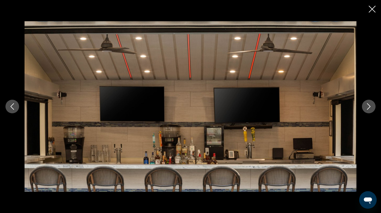
click at [371, 8] on icon "Close slideshow" at bounding box center [372, 9] width 7 height 7
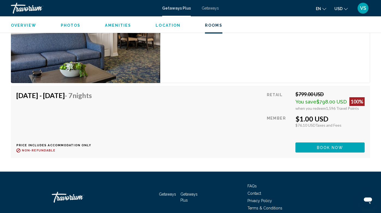
scroll to position [1151, 0]
